Goal: Navigation & Orientation: Find specific page/section

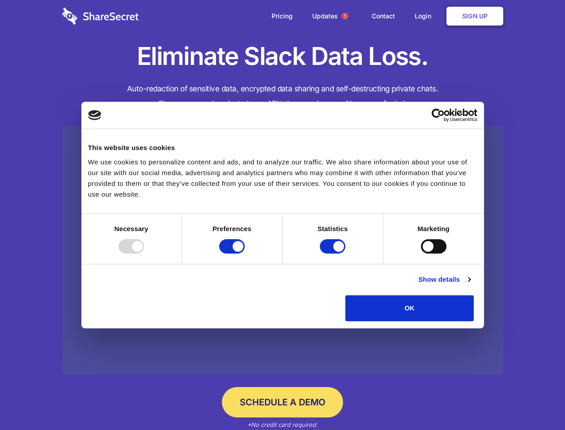
click at [144, 253] on div at bounding box center [132, 246] width 26 height 14
click at [245, 253] on input "Preferences" at bounding box center [232, 246] width 26 height 14
checkbox input "false"
click at [334, 253] on input "Statistics" at bounding box center [333, 246] width 26 height 14
checkbox input "false"
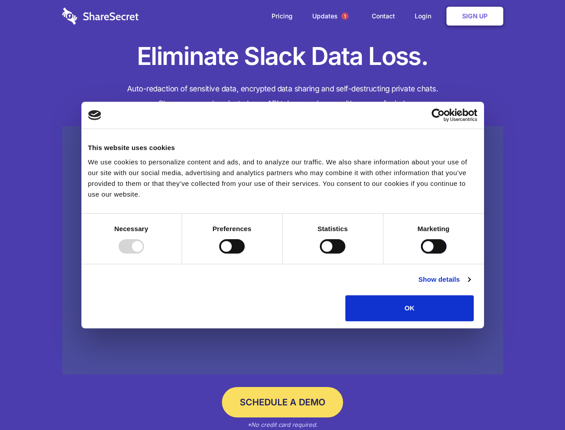
click at [421, 253] on input "Marketing" at bounding box center [434, 246] width 26 height 14
checkbox input "true"
click at [470, 285] on link "Show details" at bounding box center [445, 279] width 52 height 11
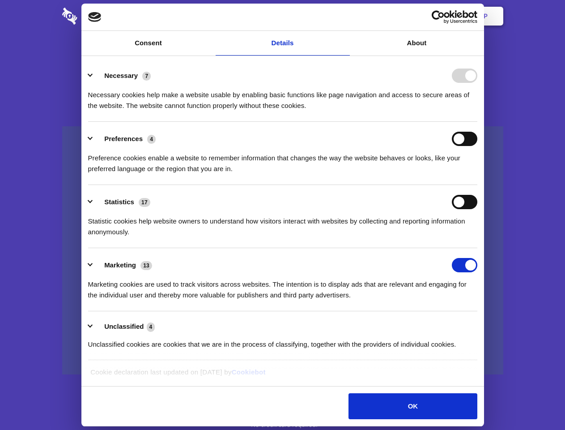
click at [478, 122] on li "Necessary 7 Necessary cookies help make a website usable by enabling basic func…" at bounding box center [282, 90] width 389 height 63
click at [345, 16] on span "1" at bounding box center [345, 16] width 7 height 7
